Goal: Participate in discussion: Engage in conversation with other users on a specific topic

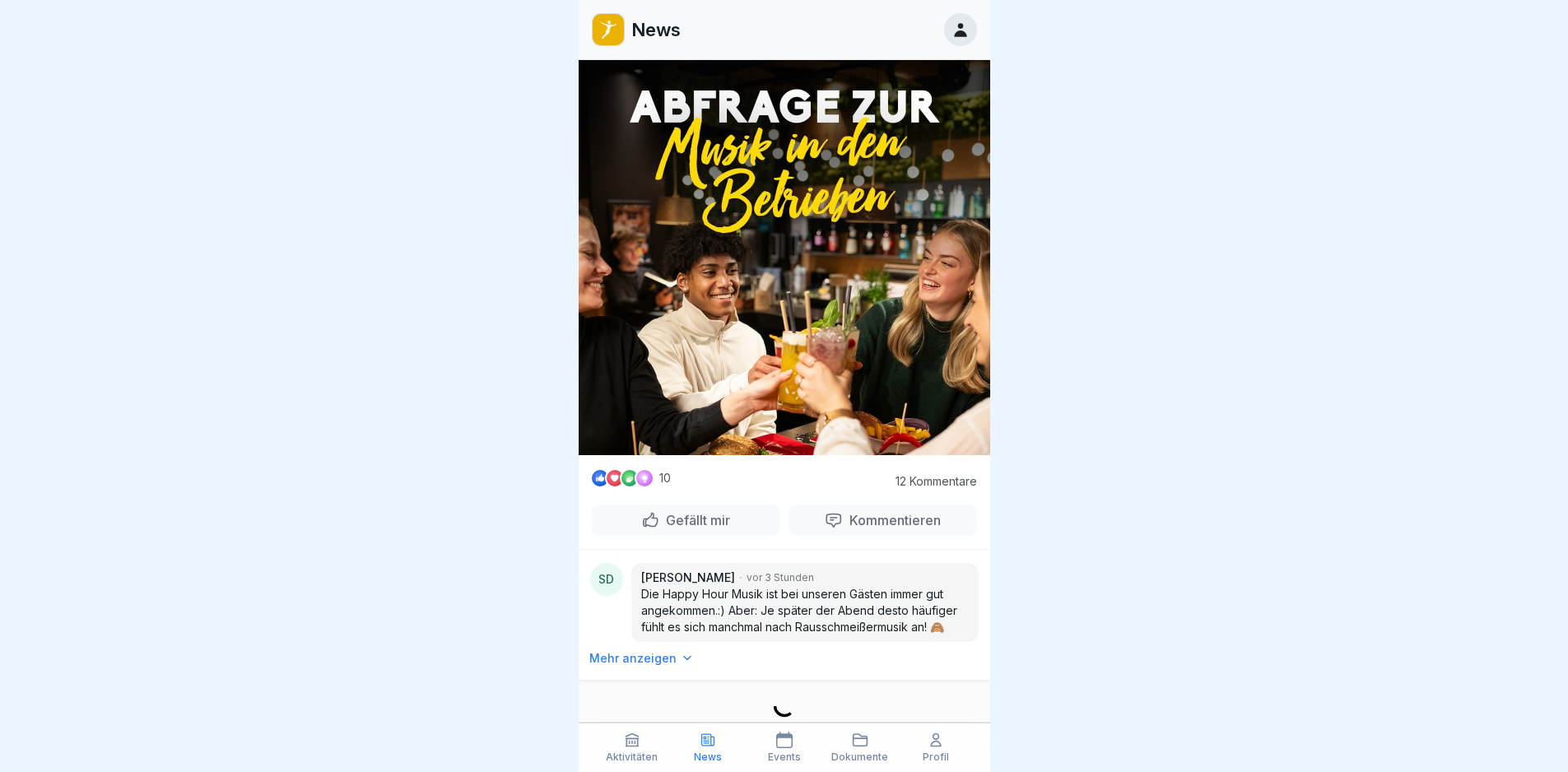
scroll to position [4303, 0]
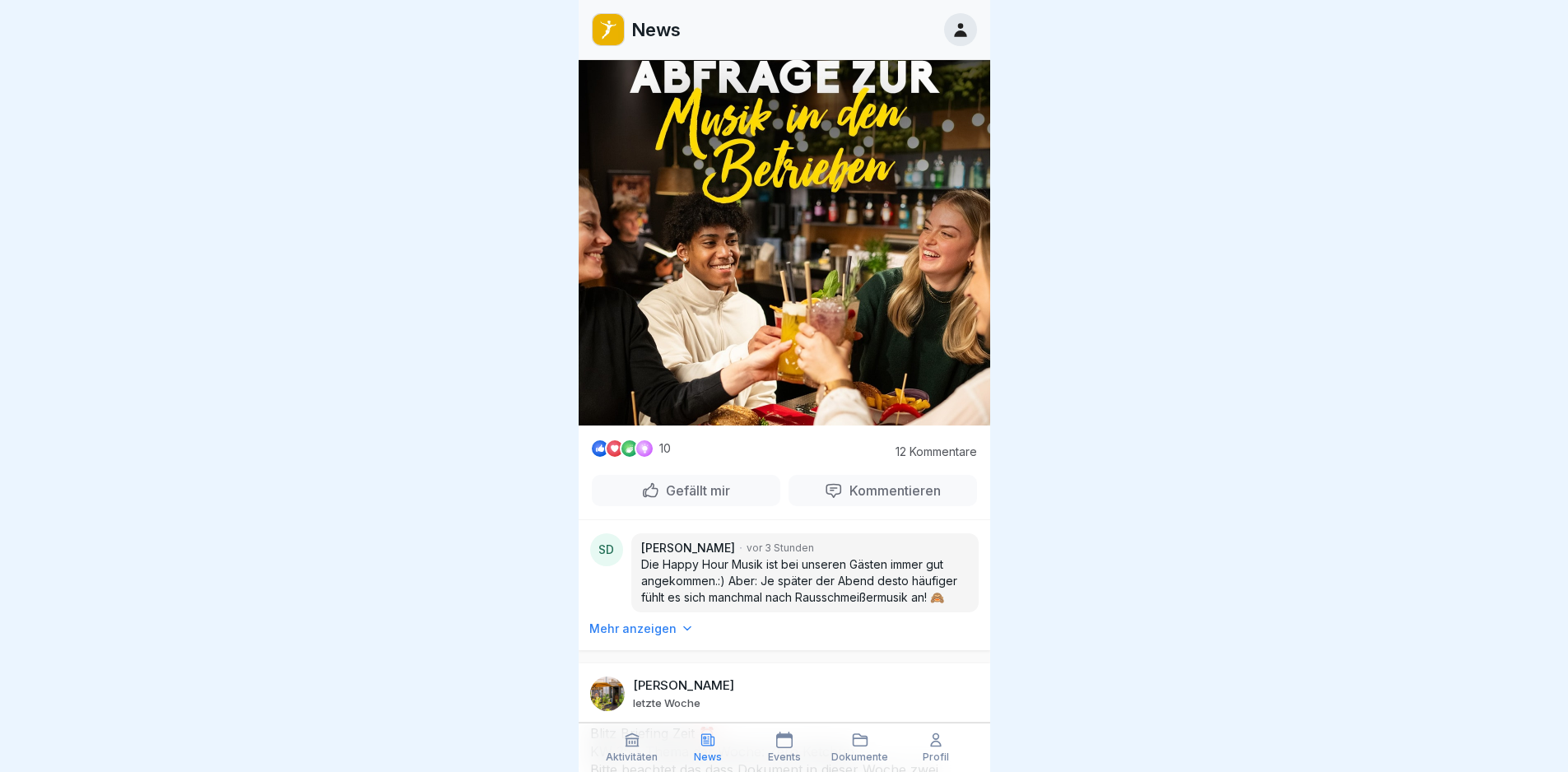
click at [929, 458] on p "12 Kommentare" at bounding box center [931, 451] width 90 height 13
click at [918, 458] on p "12 Kommentare" at bounding box center [931, 451] width 90 height 13
click at [883, 489] on p "Kommentieren" at bounding box center [892, 490] width 98 height 17
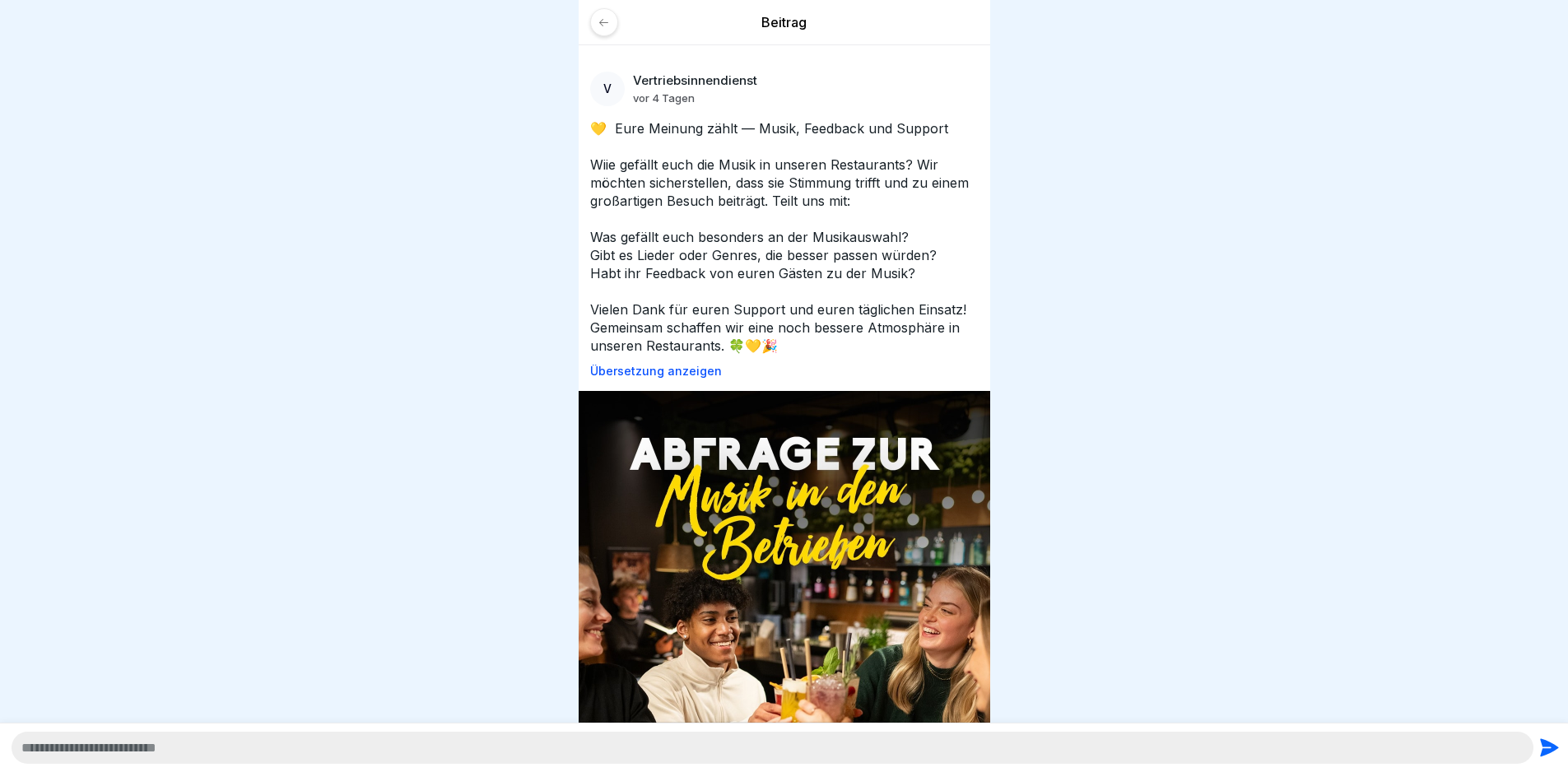
click at [601, 17] on icon at bounding box center [604, 23] width 12 height 12
